Goal: Task Accomplishment & Management: Use online tool/utility

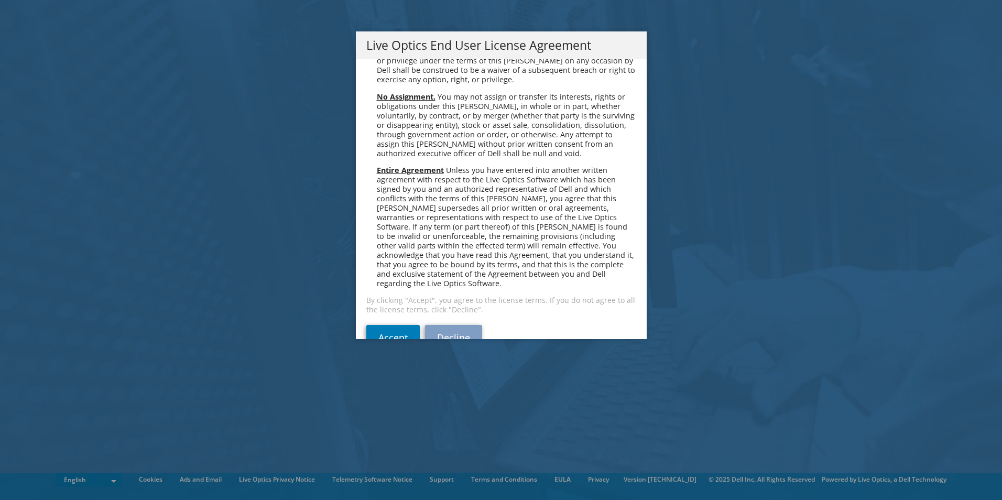
scroll to position [3964, 0]
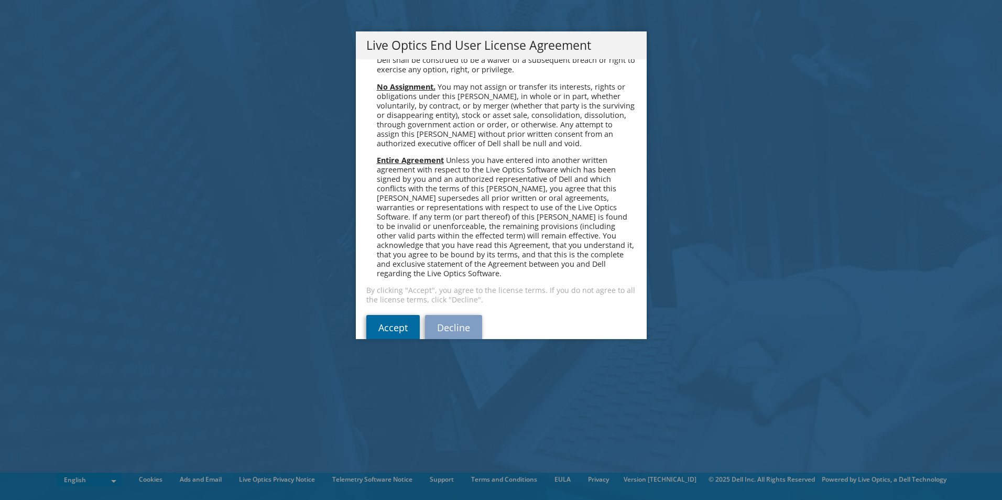
click at [403, 315] on link "Accept" at bounding box center [392, 327] width 53 height 25
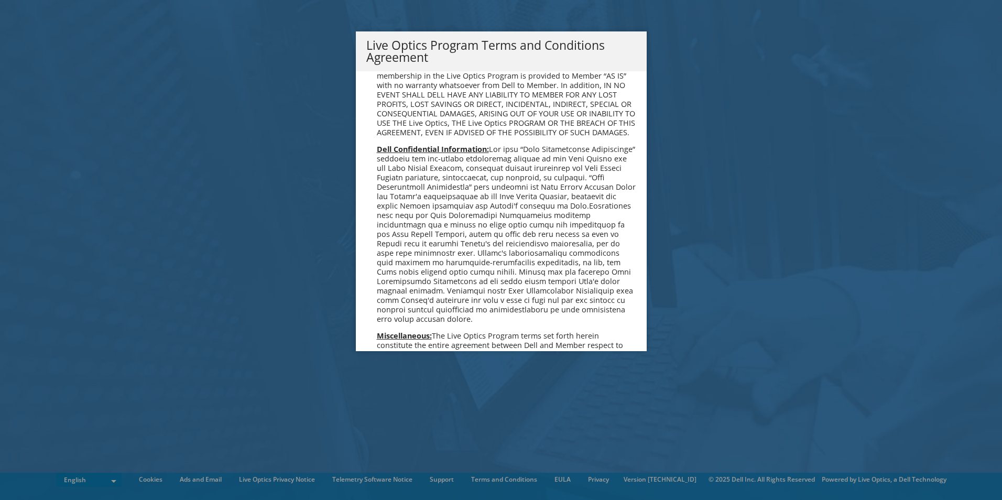
scroll to position [751, 0]
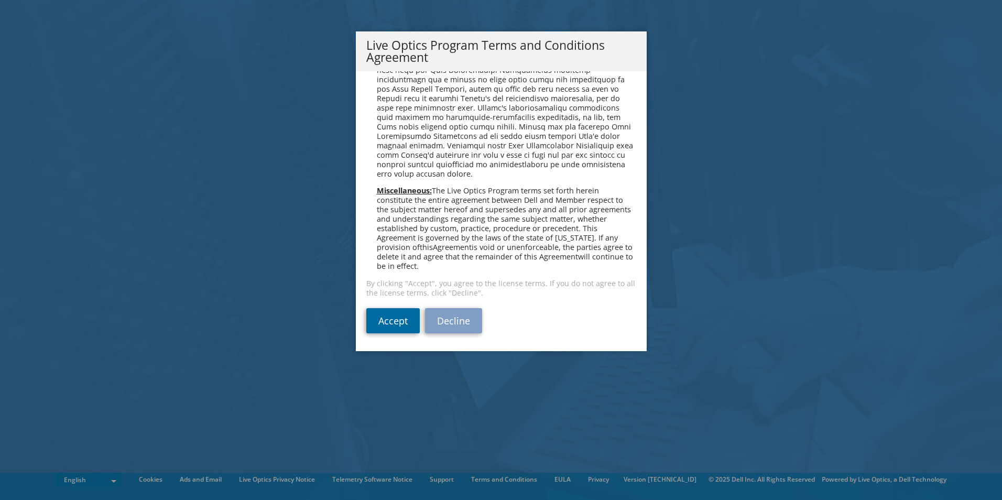
click at [401, 324] on link "Accept" at bounding box center [392, 320] width 53 height 25
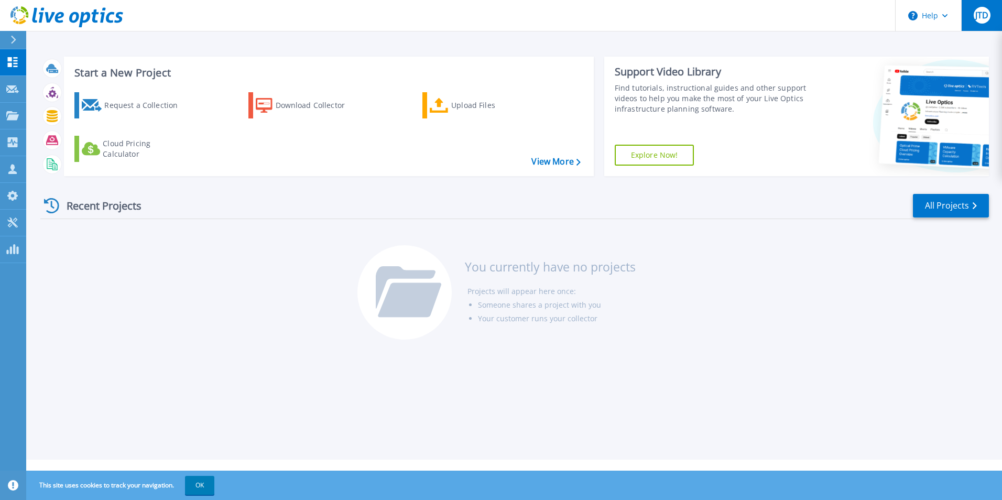
click at [987, 19] on span "JTD" at bounding box center [981, 15] width 13 height 8
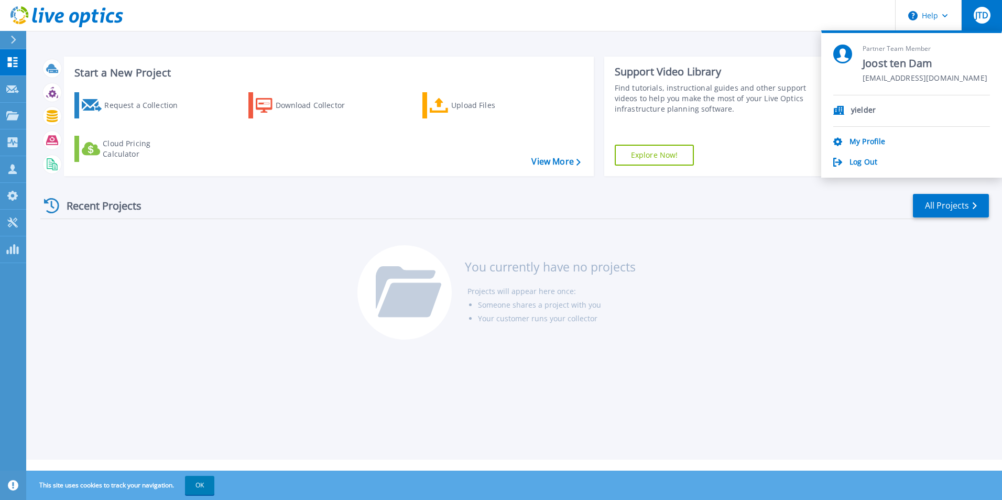
click at [987, 19] on span "JTD" at bounding box center [981, 15] width 13 height 8
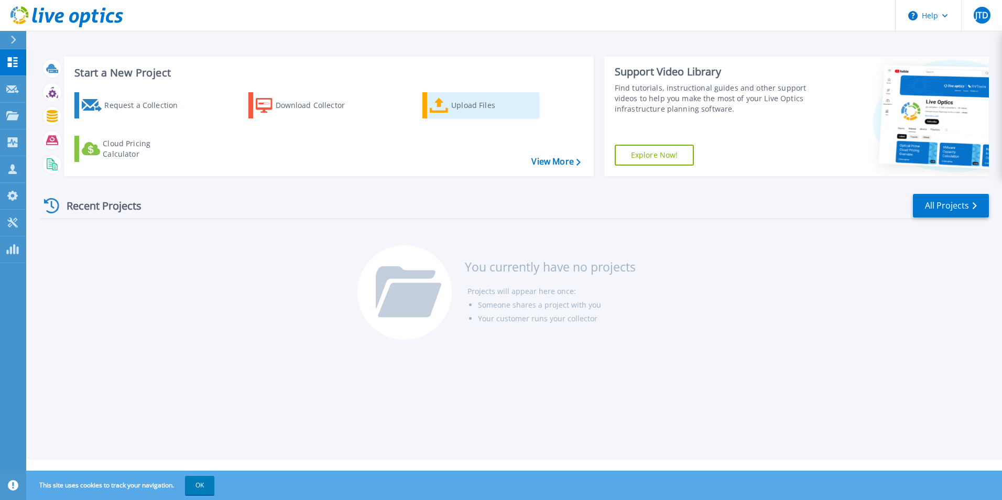
click at [486, 101] on div "Upload Files" at bounding box center [493, 105] width 84 height 21
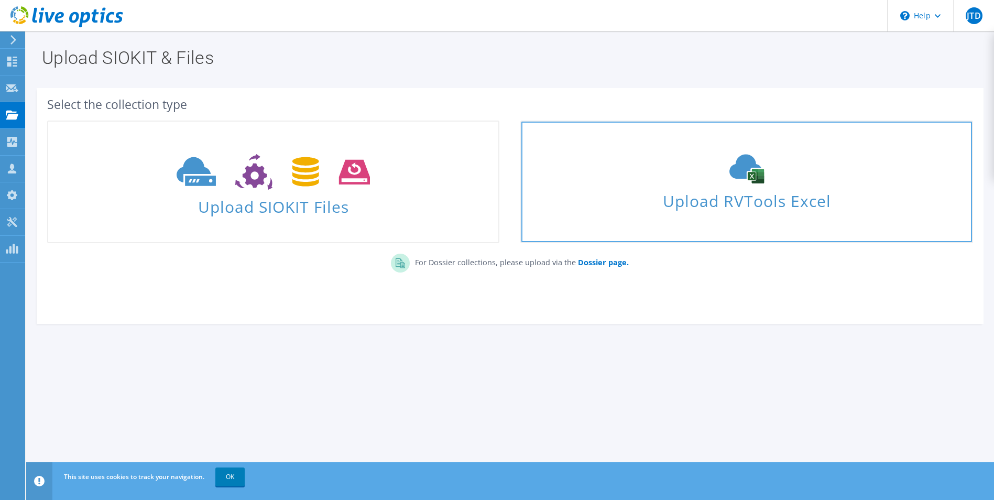
click at [767, 198] on span "Upload RVTools Excel" at bounding box center [747, 198] width 450 height 23
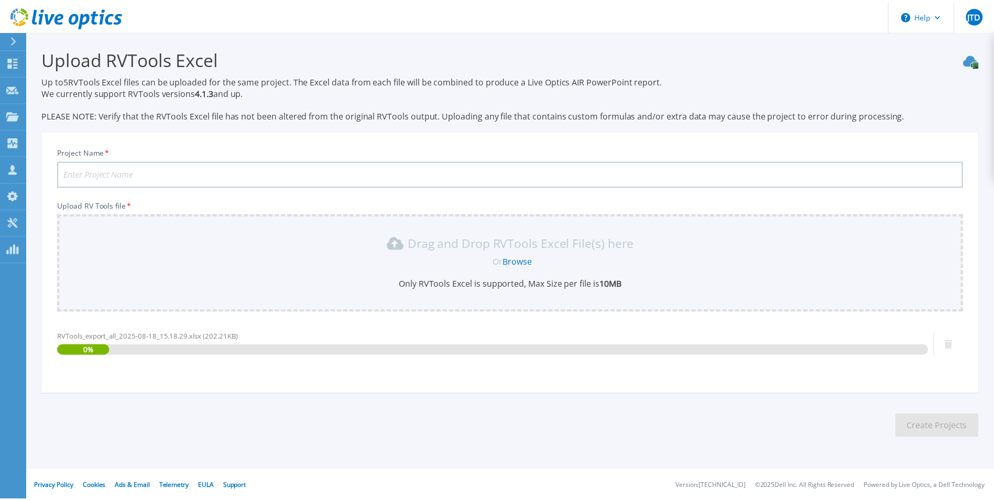
scroll to position [2, 0]
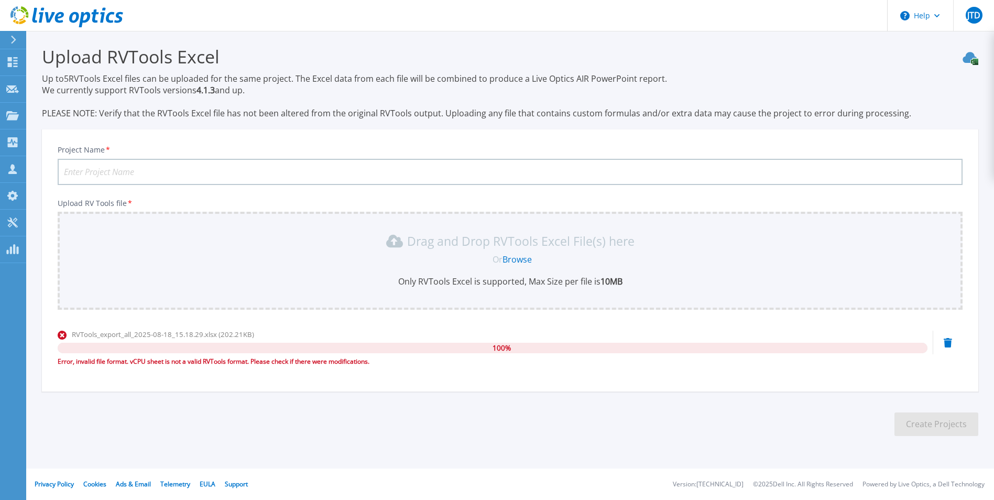
click at [194, 179] on input "Project Name *" at bounding box center [510, 172] width 905 height 26
type input "Eurol"
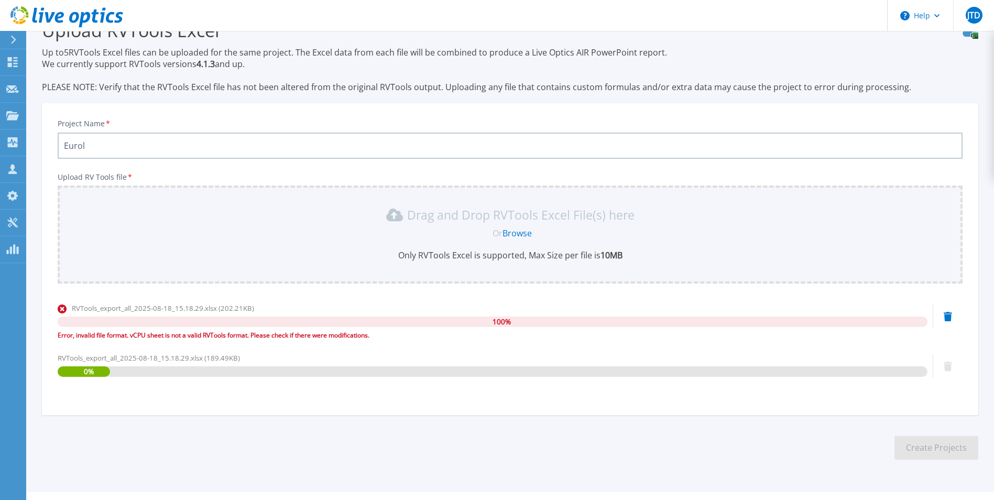
scroll to position [52, 0]
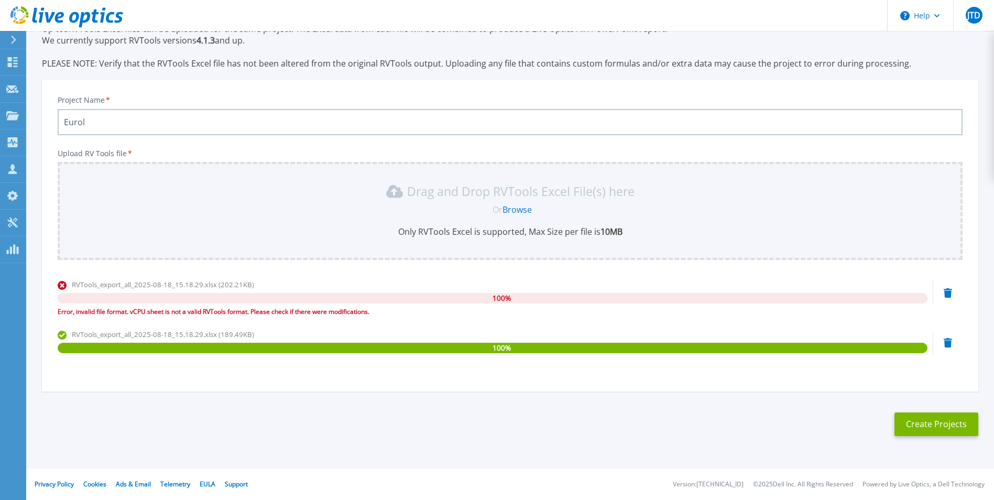
click at [949, 292] on icon at bounding box center [948, 292] width 8 height 9
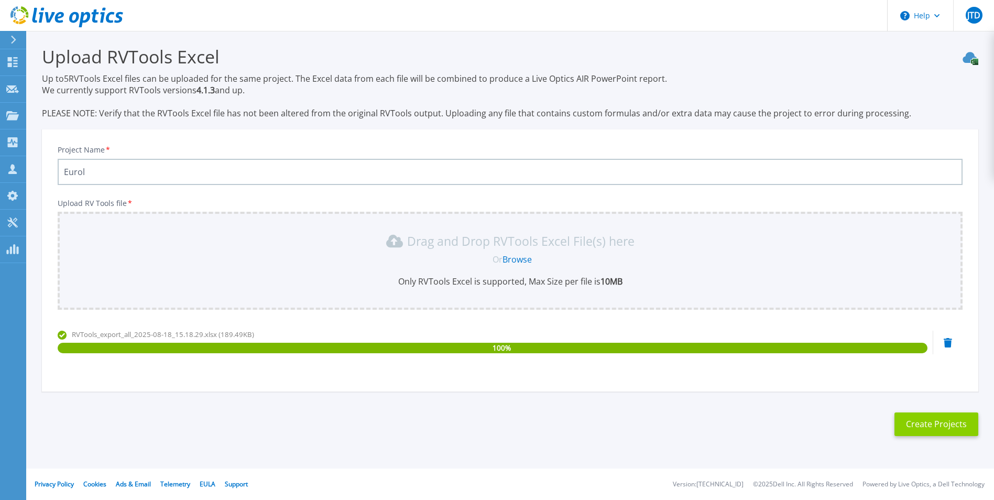
click at [933, 424] on button "Create Projects" at bounding box center [937, 424] width 84 height 24
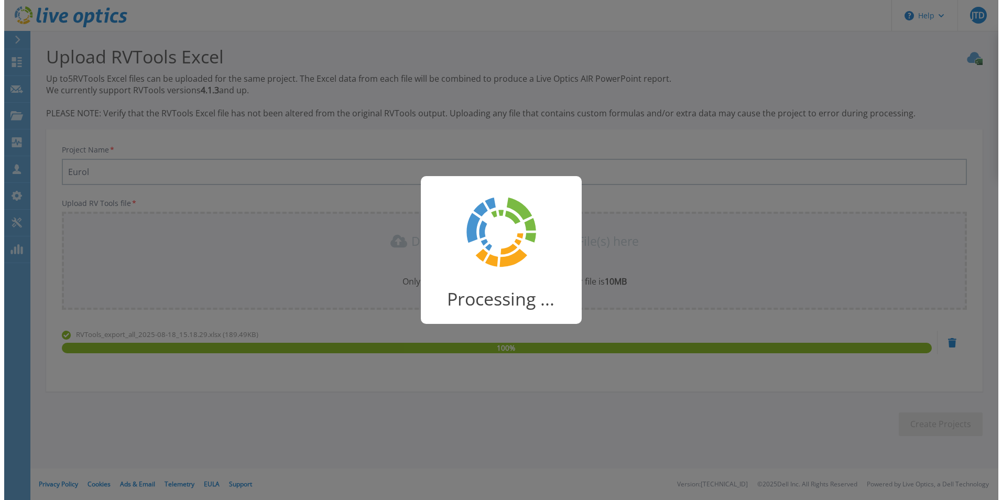
scroll to position [0, 0]
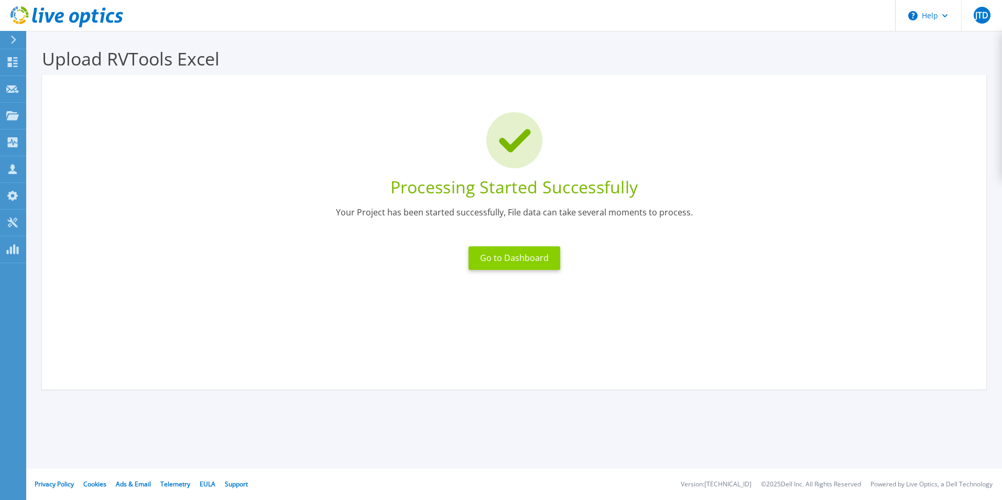
click at [533, 262] on button "Go to Dashboard" at bounding box center [515, 258] width 92 height 24
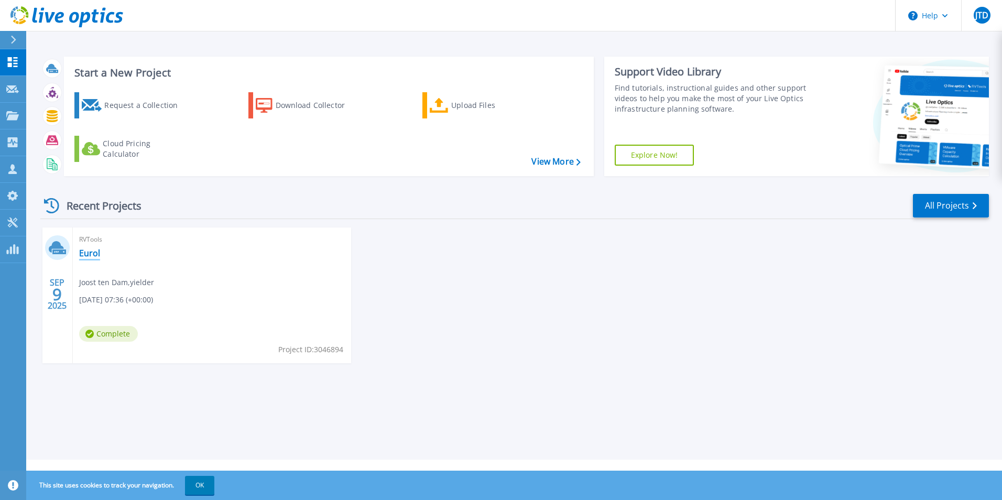
click at [85, 255] on link "Eurol" at bounding box center [89, 253] width 21 height 10
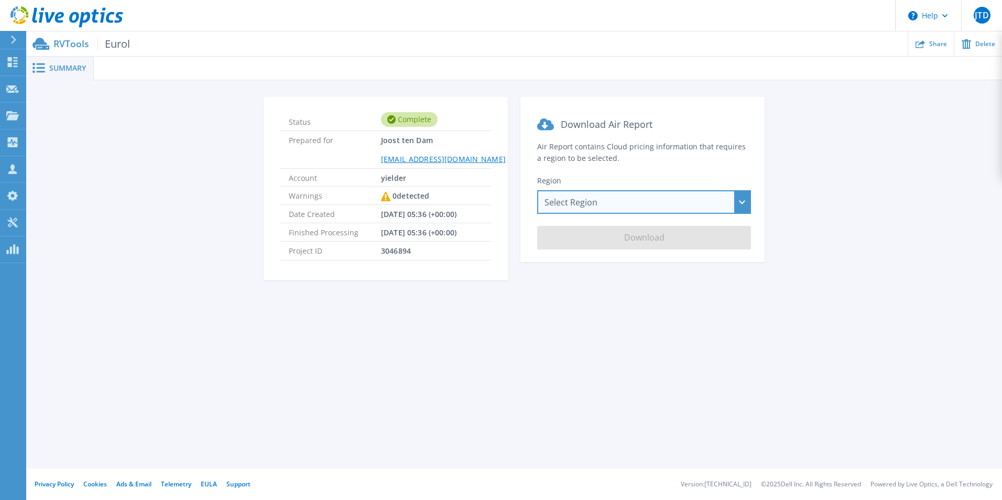
click at [646, 208] on div "Select Region [GEOGRAPHIC_DATA] ([GEOGRAPHIC_DATA]) [GEOGRAPHIC_DATA] ([GEOGRAP…" at bounding box center [644, 202] width 214 height 24
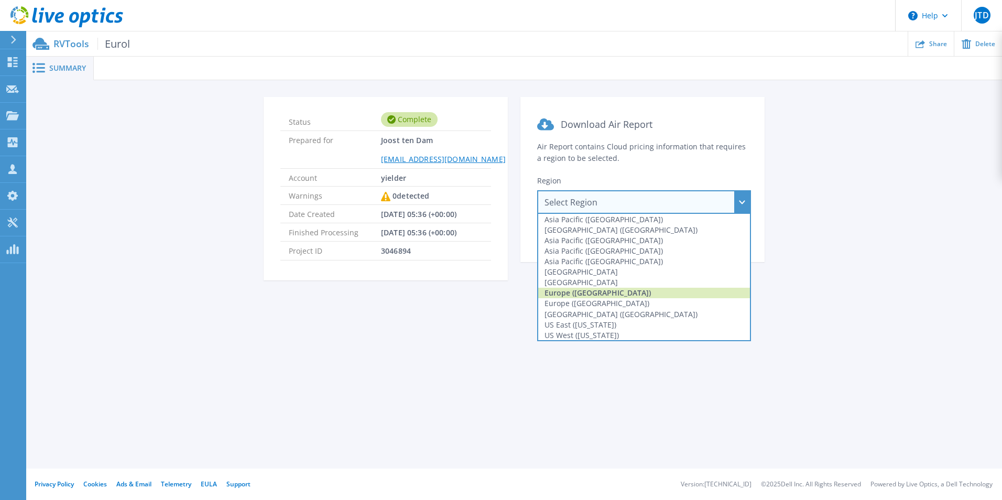
click at [608, 292] on div "Europe ([GEOGRAPHIC_DATA])" at bounding box center [644, 293] width 212 height 10
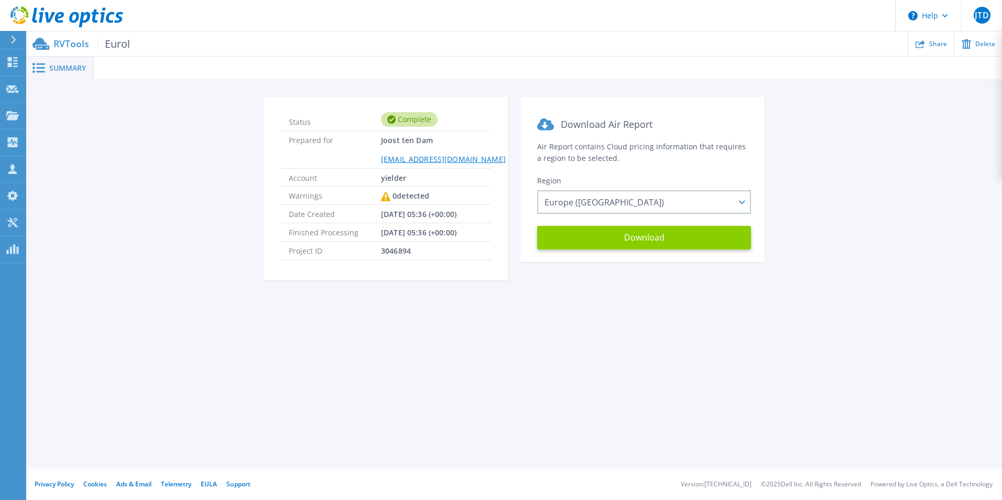
click at [628, 236] on button "Download" at bounding box center [644, 238] width 214 height 24
click at [74, 69] on span "Summary" at bounding box center [67, 67] width 37 height 7
click at [62, 66] on span "Summary" at bounding box center [67, 67] width 37 height 7
click at [15, 40] on icon at bounding box center [13, 40] width 5 height 8
